Goal: Transaction & Acquisition: Purchase product/service

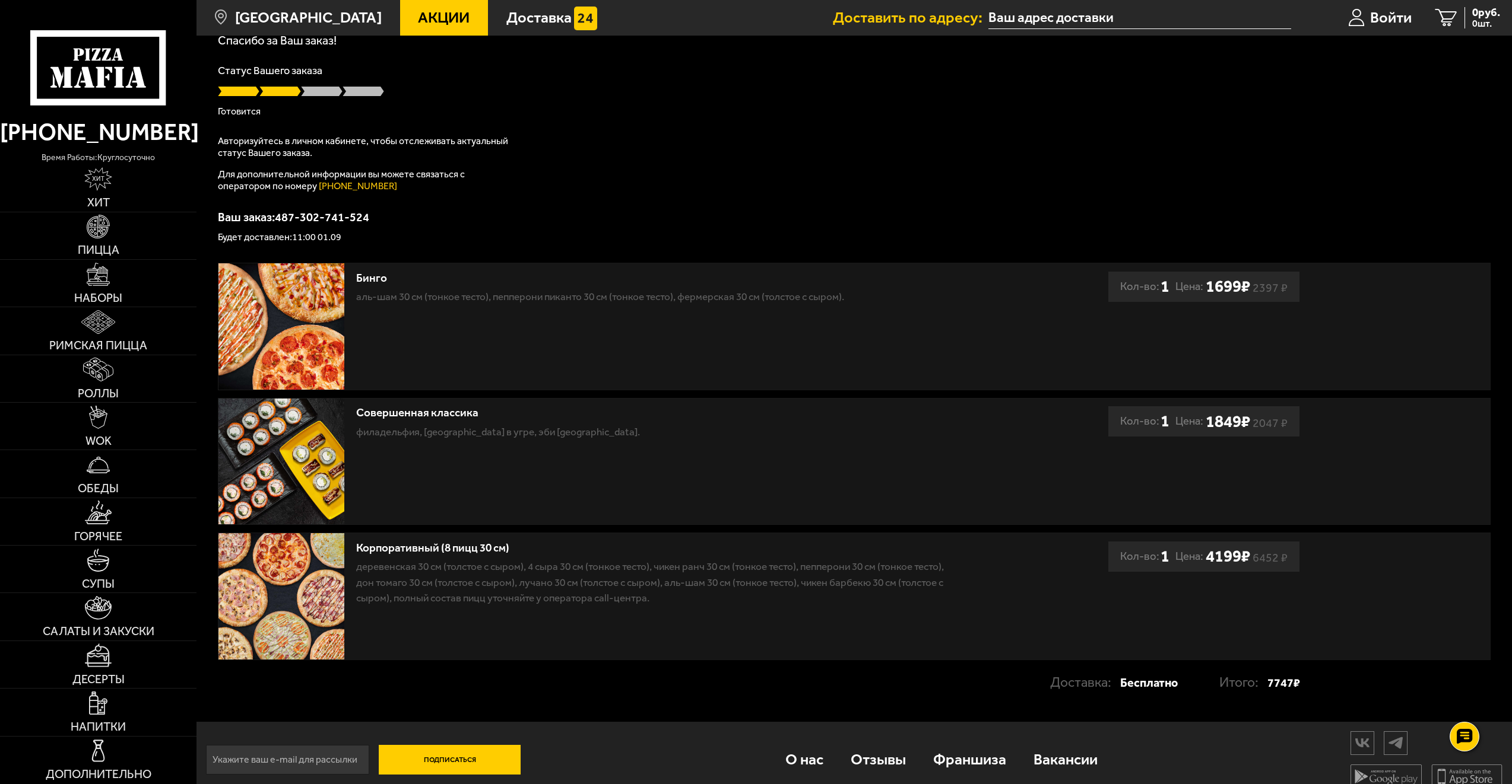
scroll to position [100, 0]
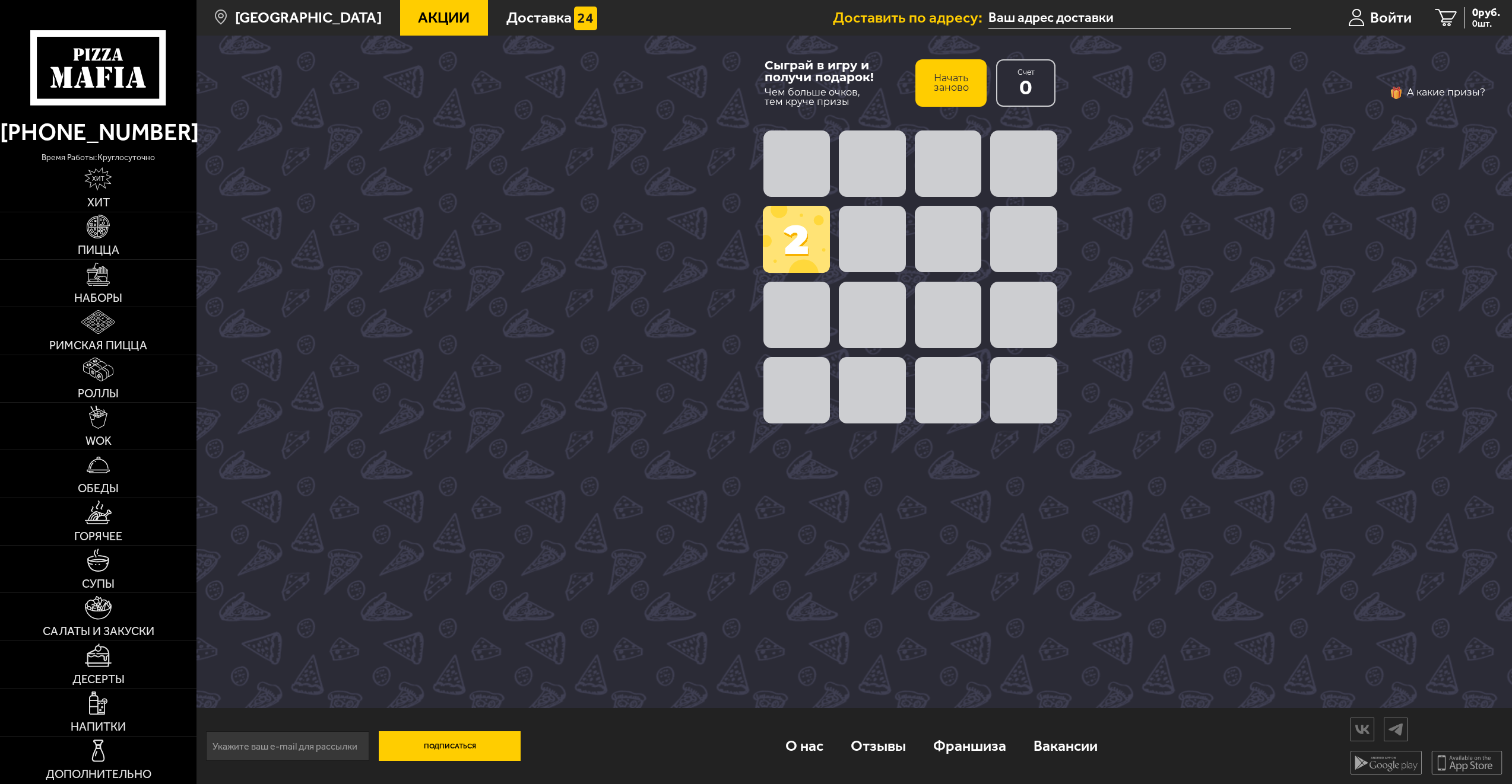
type input "[STREET_ADDRESS]"
drag, startPoint x: 792, startPoint y: 240, endPoint x: 788, endPoint y: 390, distance: 150.1
click at [788, 390] on div "2" at bounding box center [910, 277] width 303 height 302
click at [789, 388] on span at bounding box center [796, 390] width 67 height 67
click at [798, 256] on span at bounding box center [796, 239] width 67 height 67
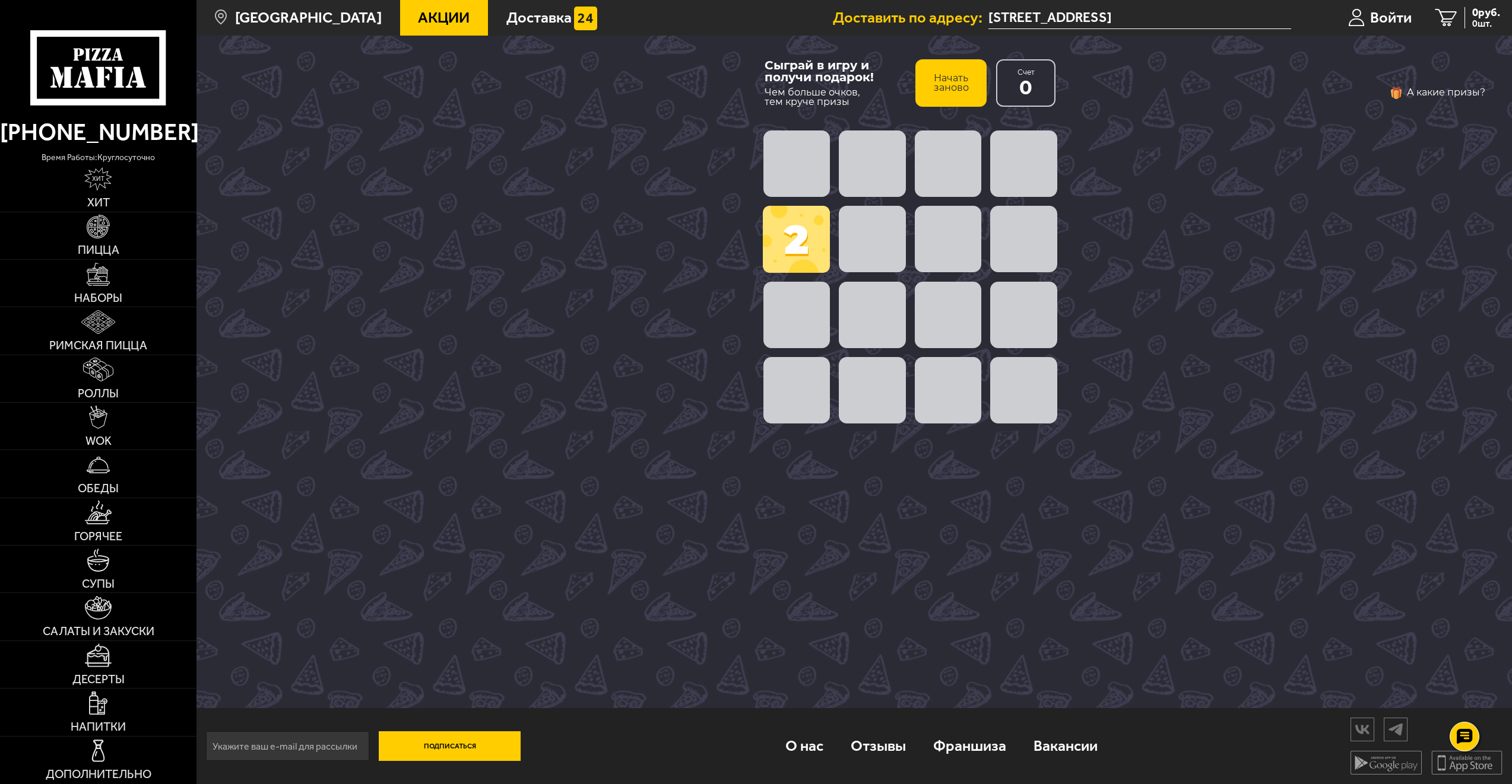
drag, startPoint x: 799, startPoint y: 222, endPoint x: 809, endPoint y: 164, distance: 58.9
click at [809, 164] on div "2" at bounding box center [910, 277] width 303 height 302
click at [809, 164] on span at bounding box center [796, 163] width 67 height 67
drag, startPoint x: 819, startPoint y: 217, endPoint x: 823, endPoint y: 261, distance: 44.2
click at [823, 261] on span at bounding box center [796, 239] width 67 height 67
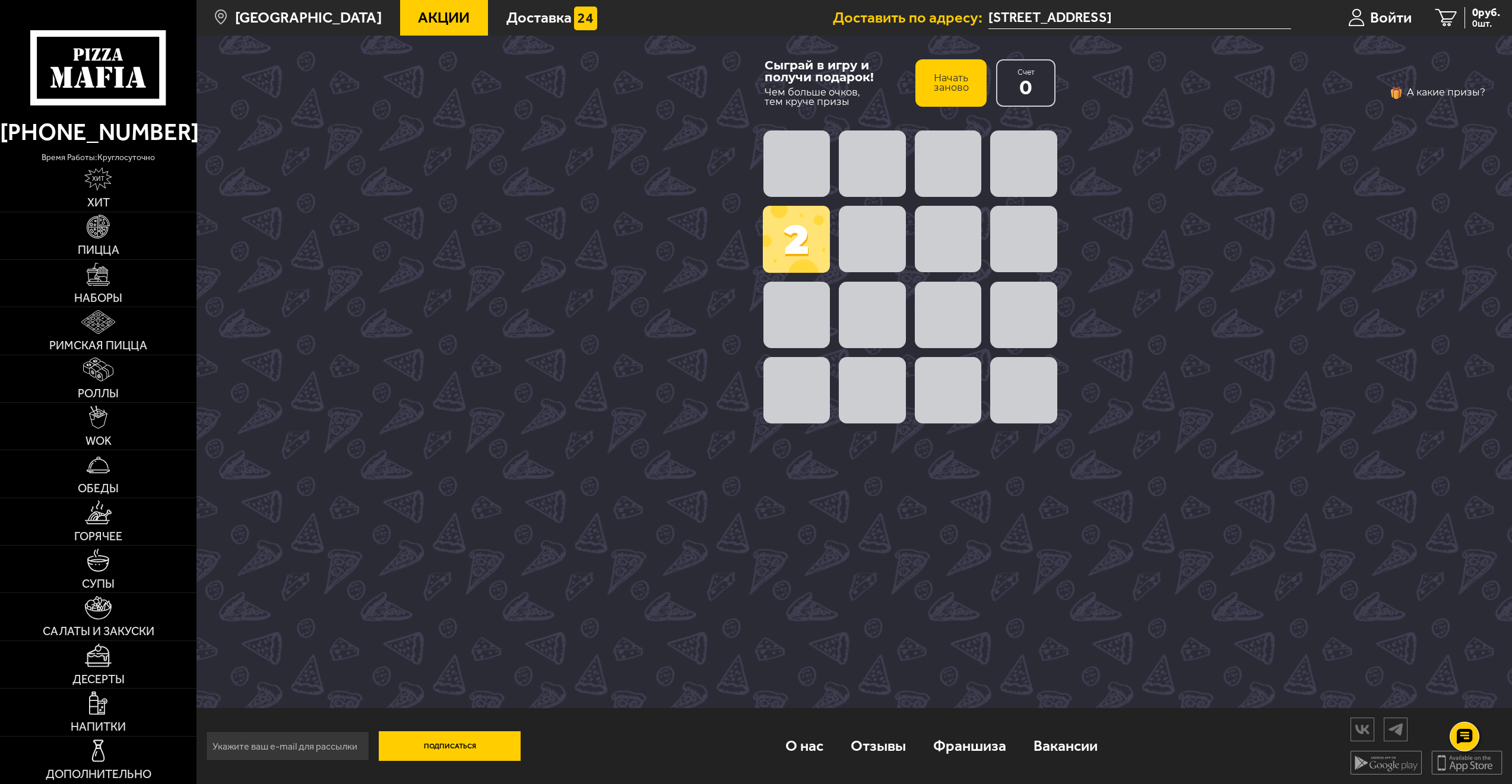
click at [809, 241] on span at bounding box center [796, 239] width 67 height 67
drag, startPoint x: 809, startPoint y: 249, endPoint x: 839, endPoint y: 342, distance: 97.7
click at [832, 344] on div "2" at bounding box center [910, 277] width 303 height 302
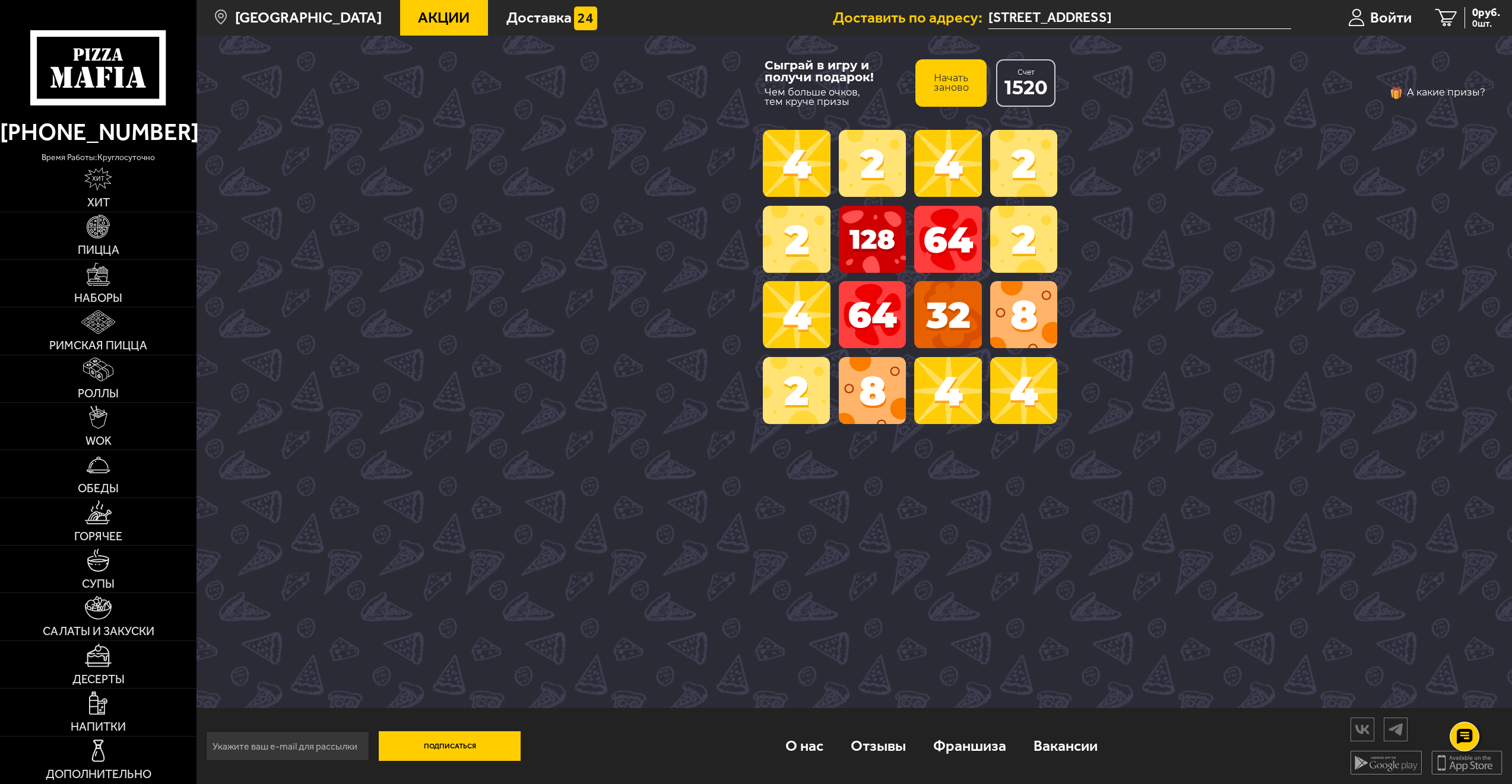
scroll to position [1, 0]
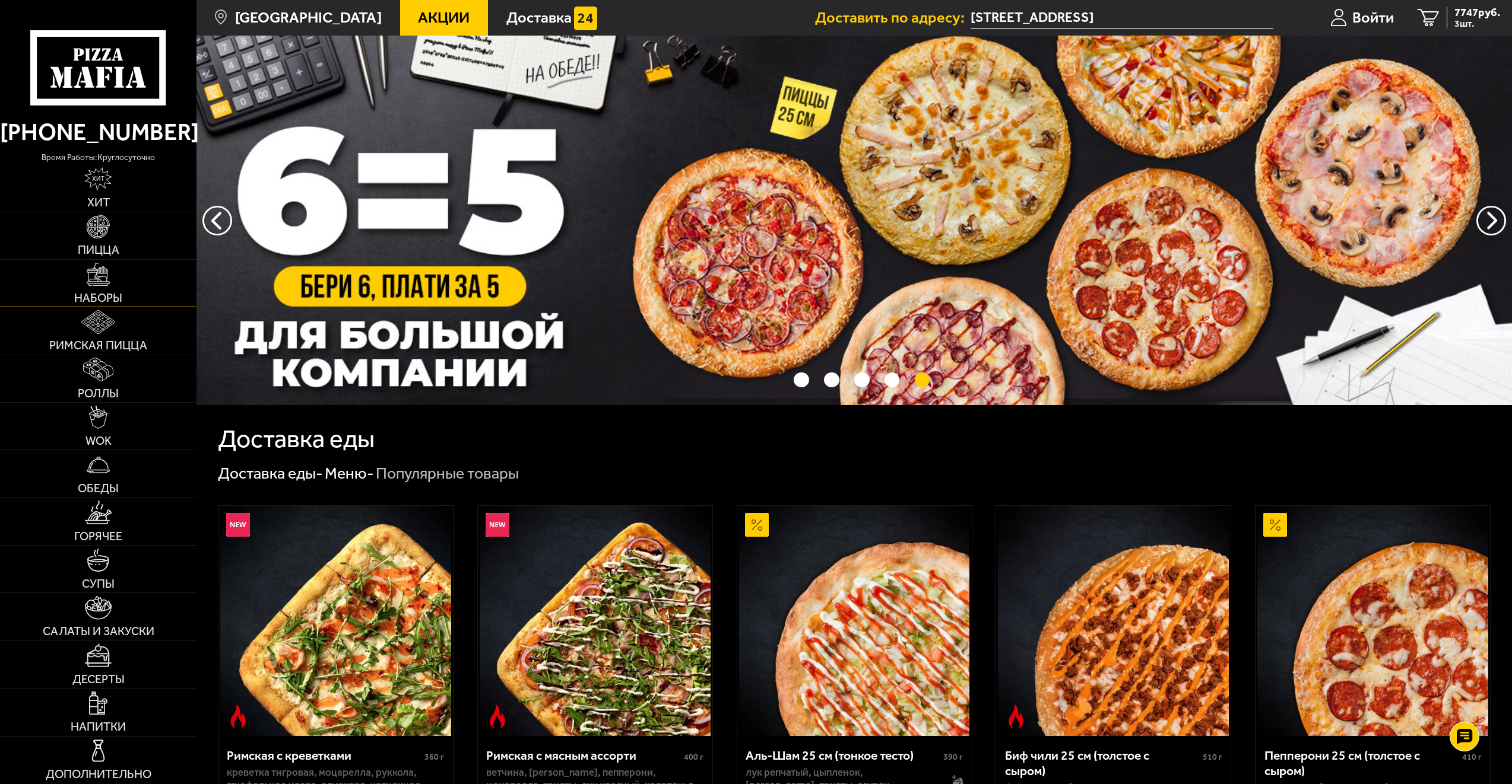
click at [105, 281] on img at bounding box center [98, 274] width 24 height 24
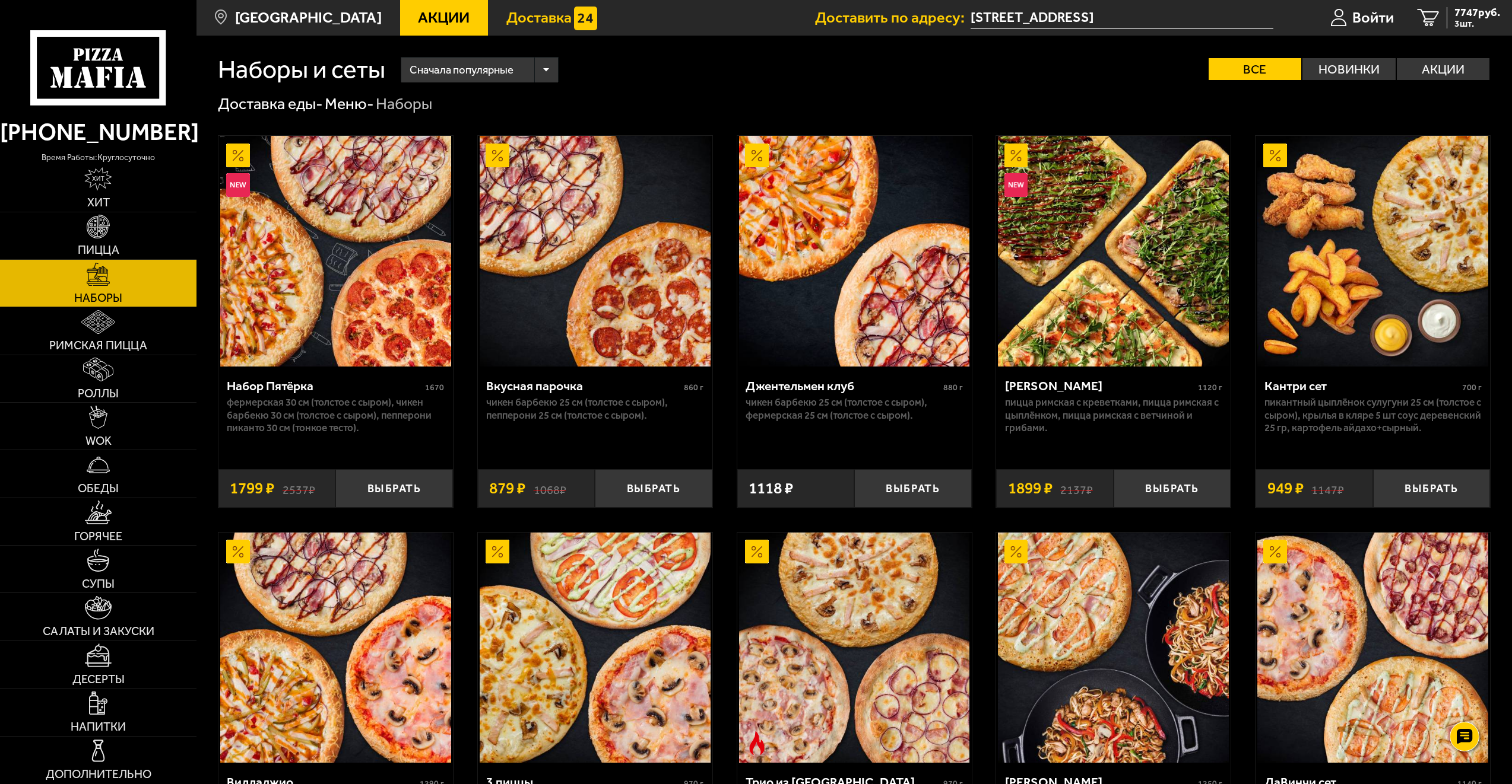
click at [521, 23] on span "Доставка" at bounding box center [539, 17] width 66 height 15
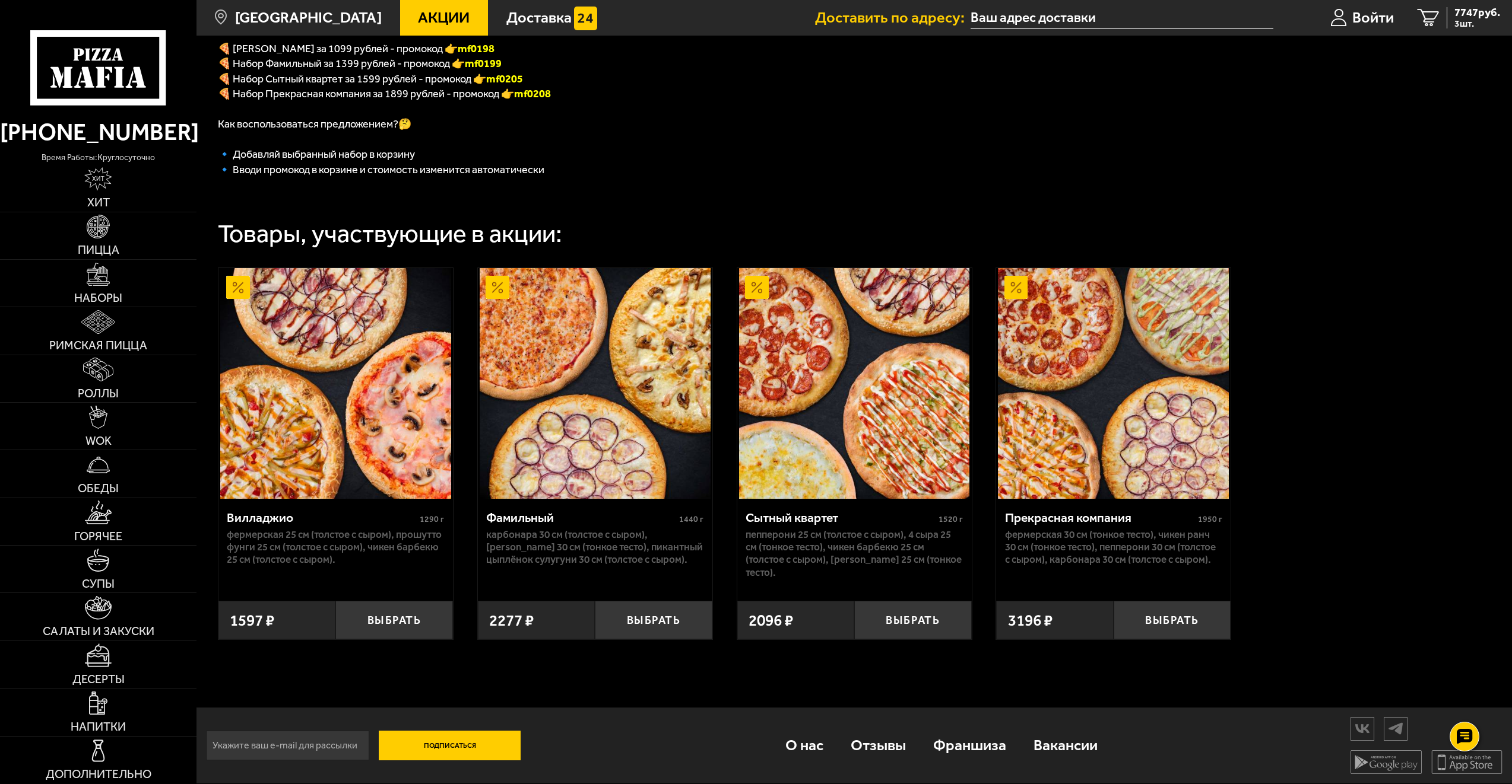
scroll to position [336, 0]
